Goal: Task Accomplishment & Management: Complete application form

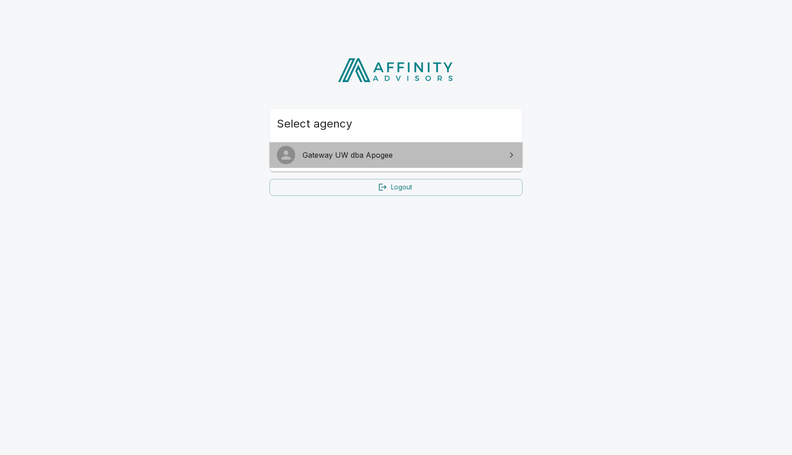
click at [425, 155] on span "Gateway UW dba Apogee" at bounding box center [401, 154] width 198 height 11
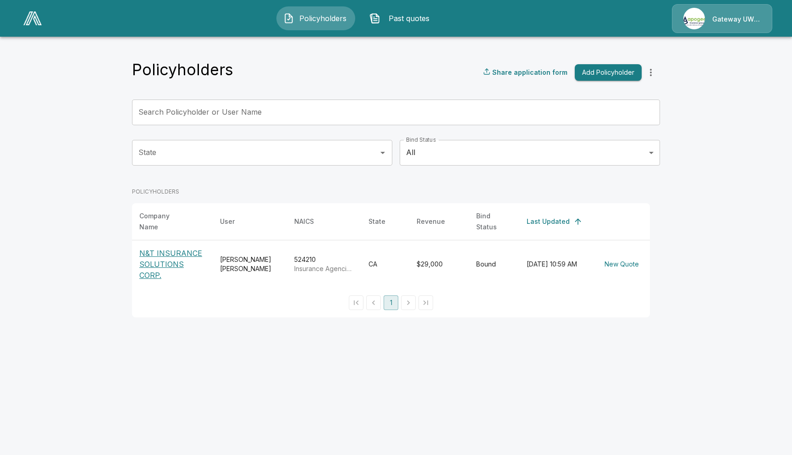
click at [312, 12] on button "Policyholders" at bounding box center [315, 18] width 79 height 24
click at [598, 71] on button "Add Policyholder" at bounding box center [608, 72] width 67 height 17
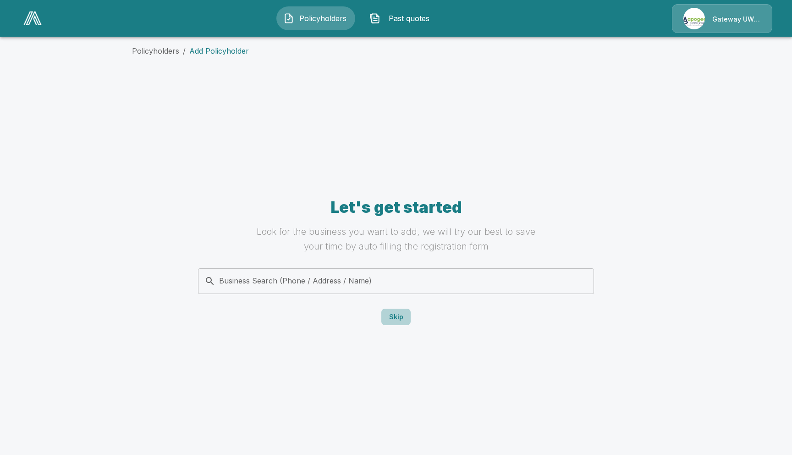
click at [399, 319] on button "Skip" at bounding box center [395, 316] width 29 height 17
